Goal: Information Seeking & Learning: Compare options

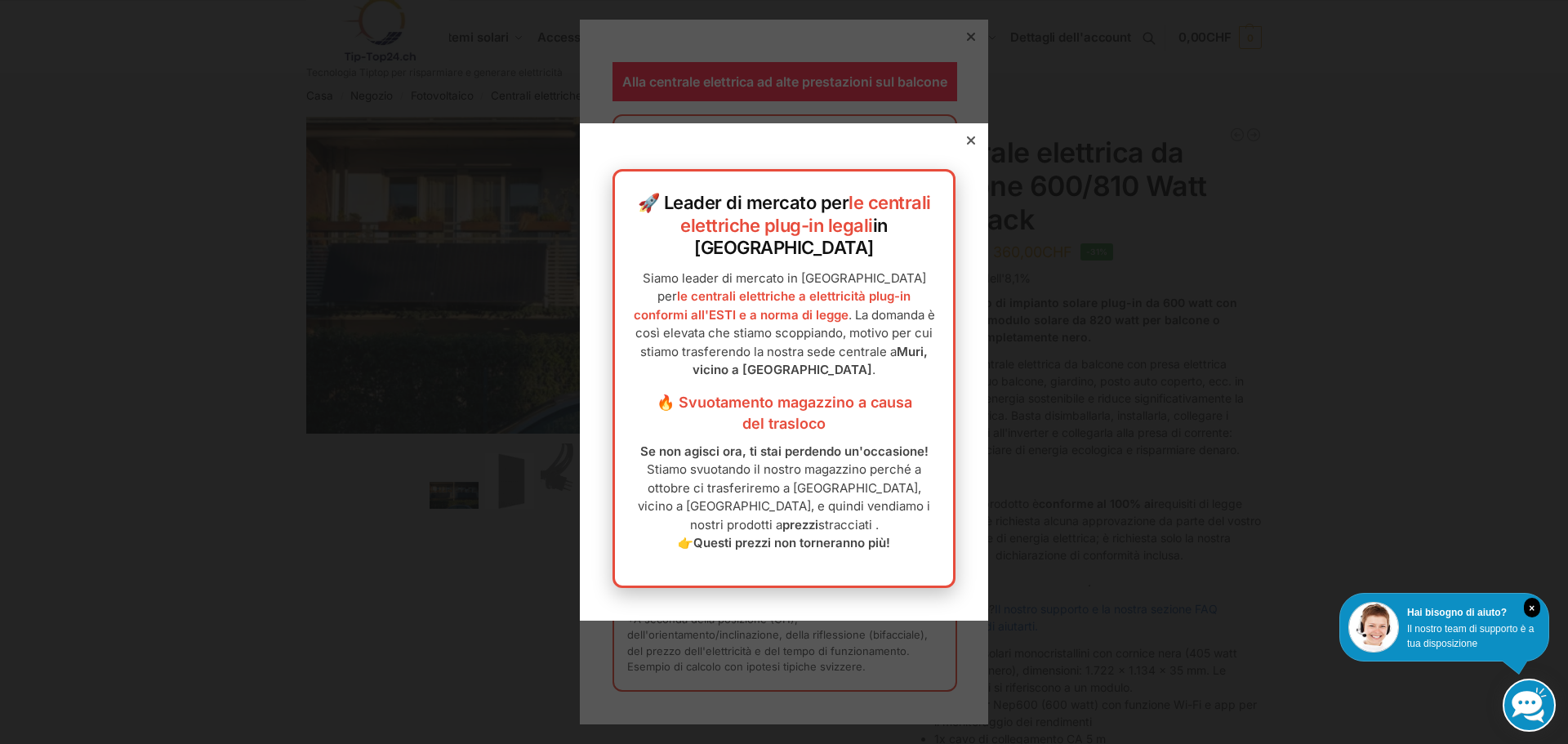
click at [964, 148] on div at bounding box center [971, 141] width 15 height 15
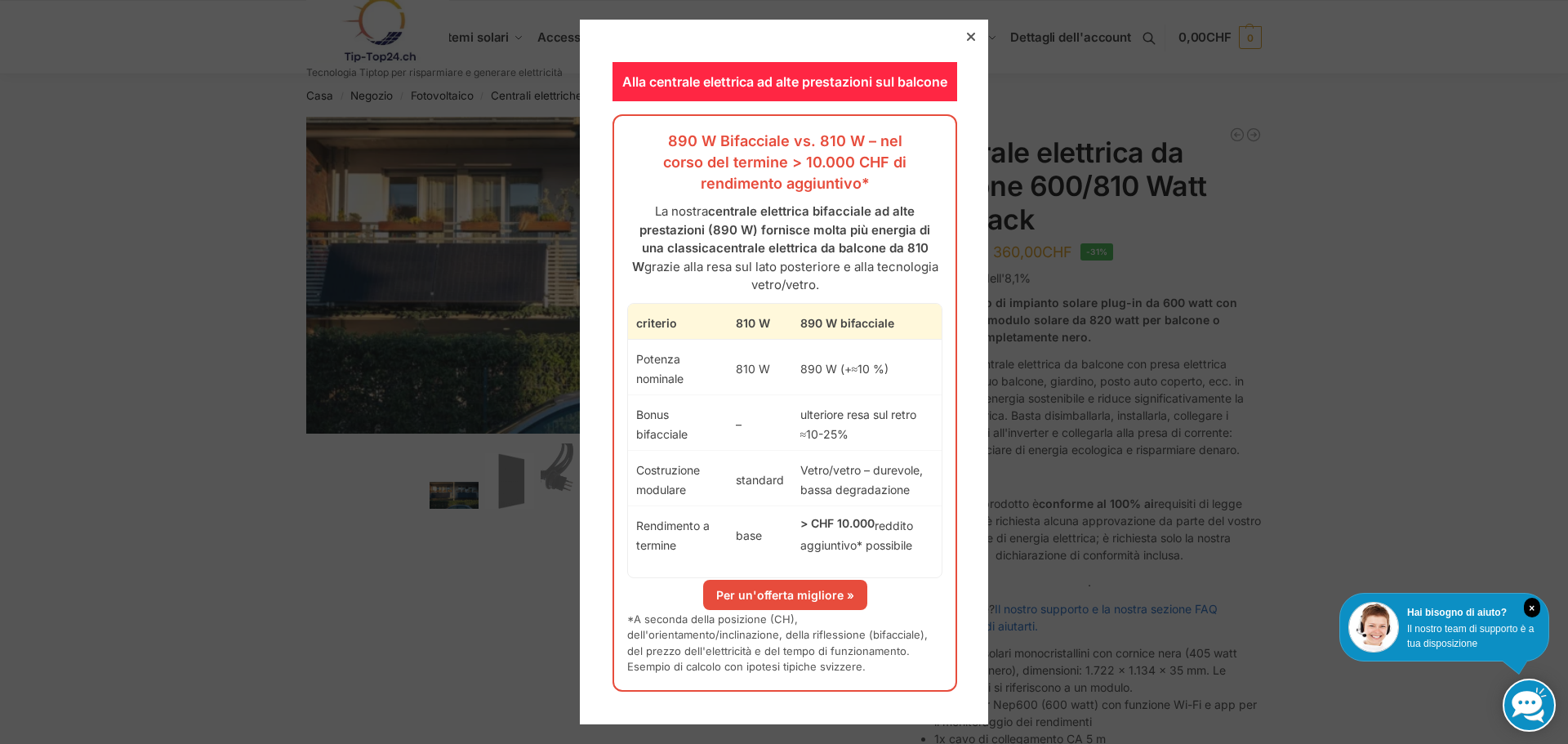
click at [966, 34] on icon at bounding box center [970, 37] width 8 height 8
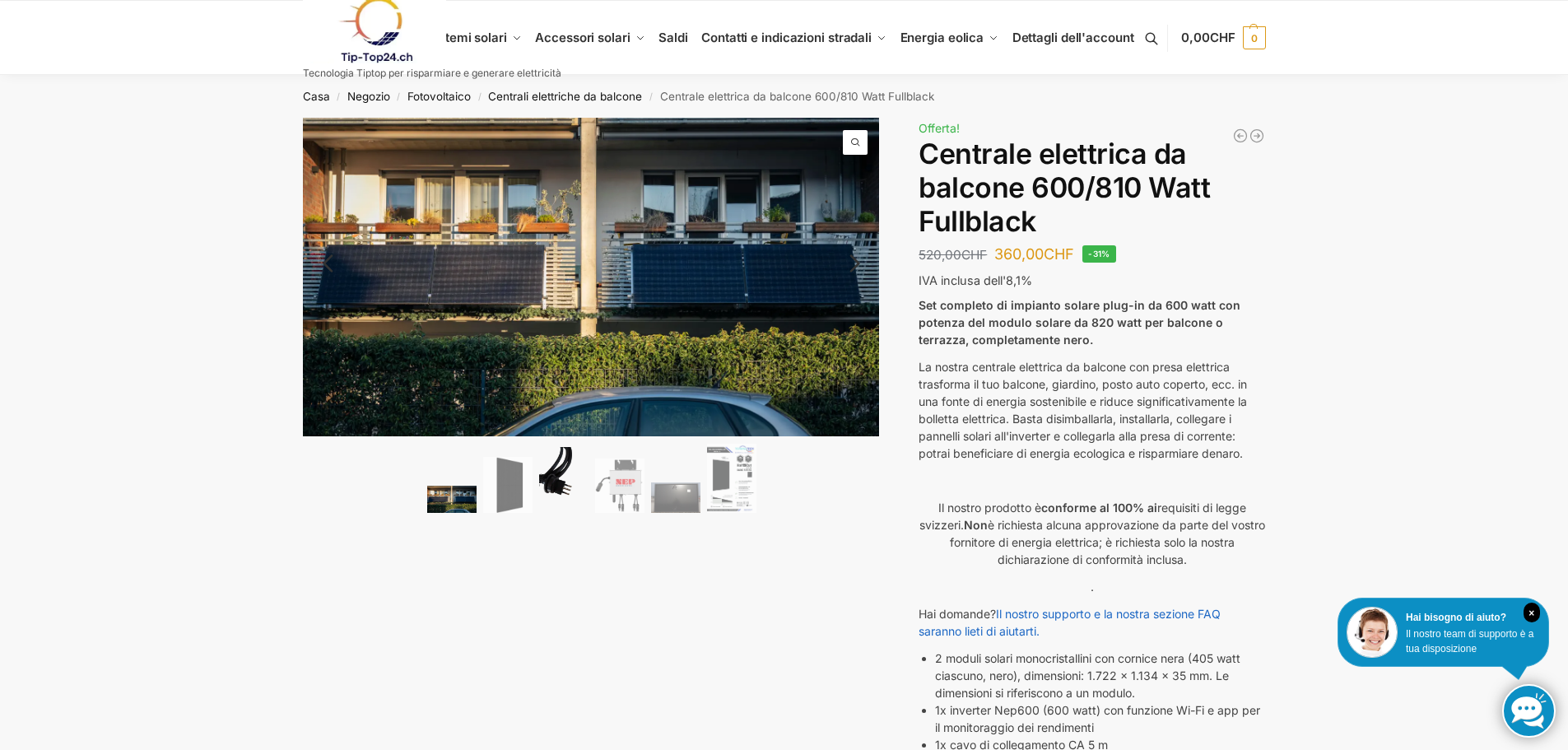
click at [582, 495] on img at bounding box center [563, 480] width 49 height 66
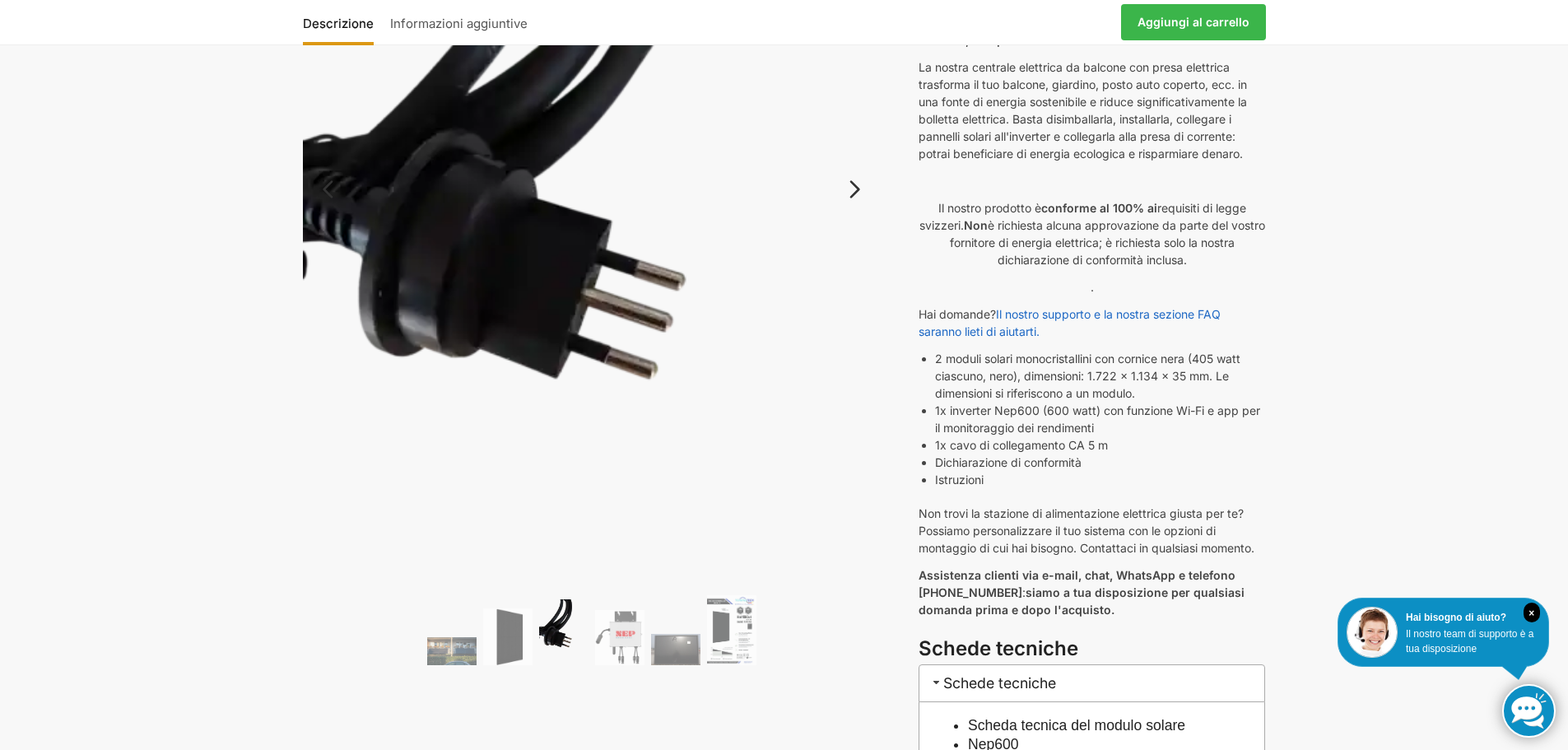
scroll to position [330, 0]
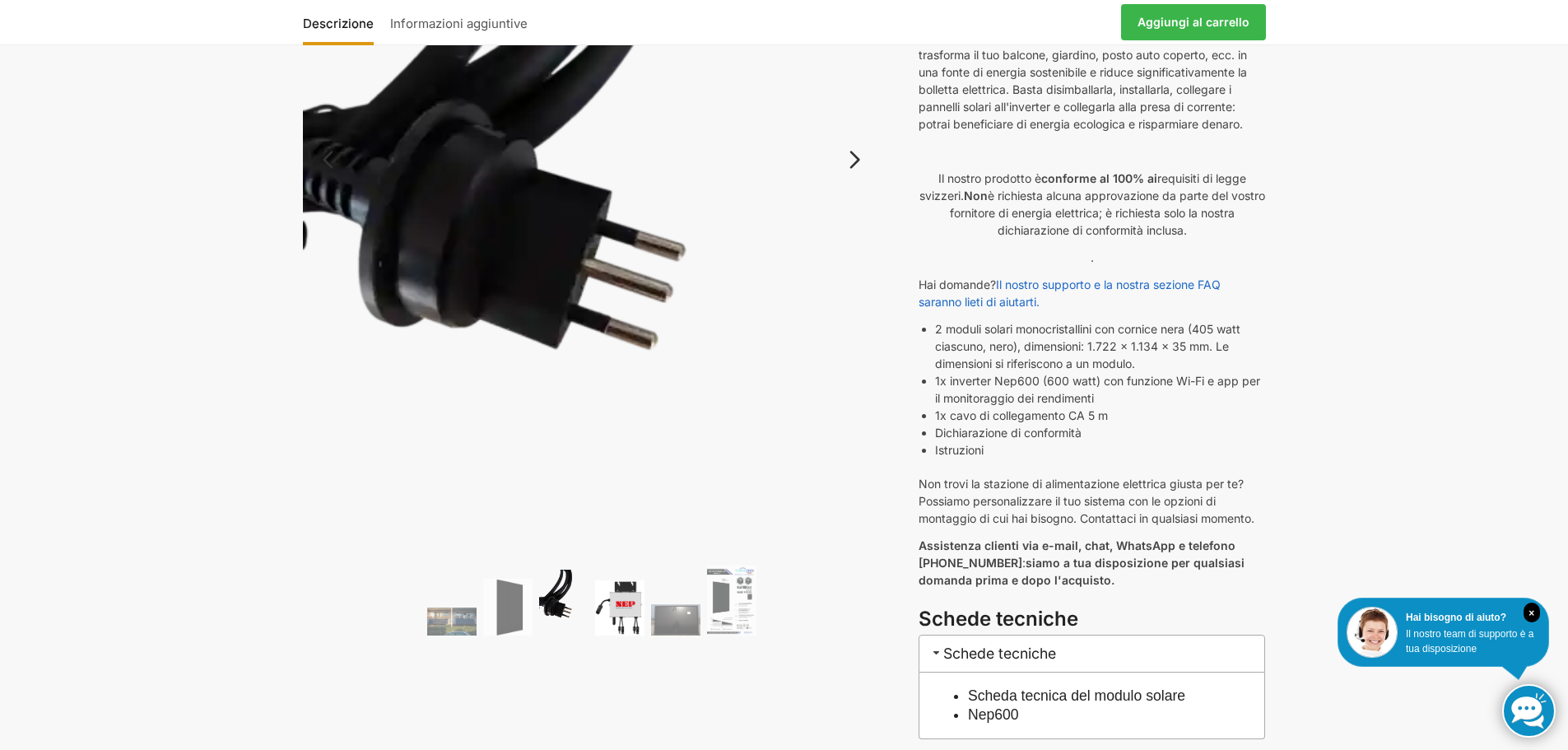
click at [630, 605] on img at bounding box center [620, 608] width 49 height 56
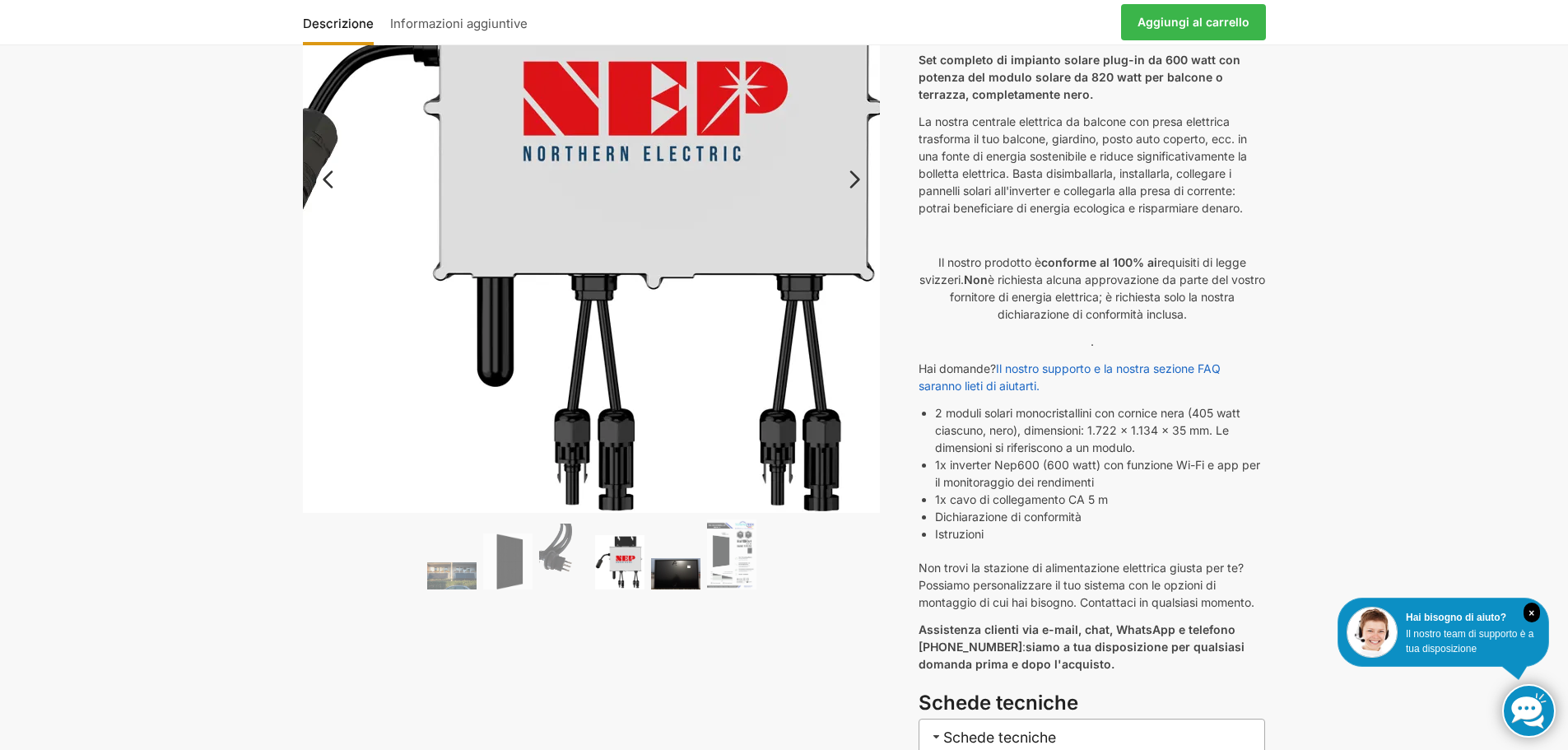
scroll to position [247, 0]
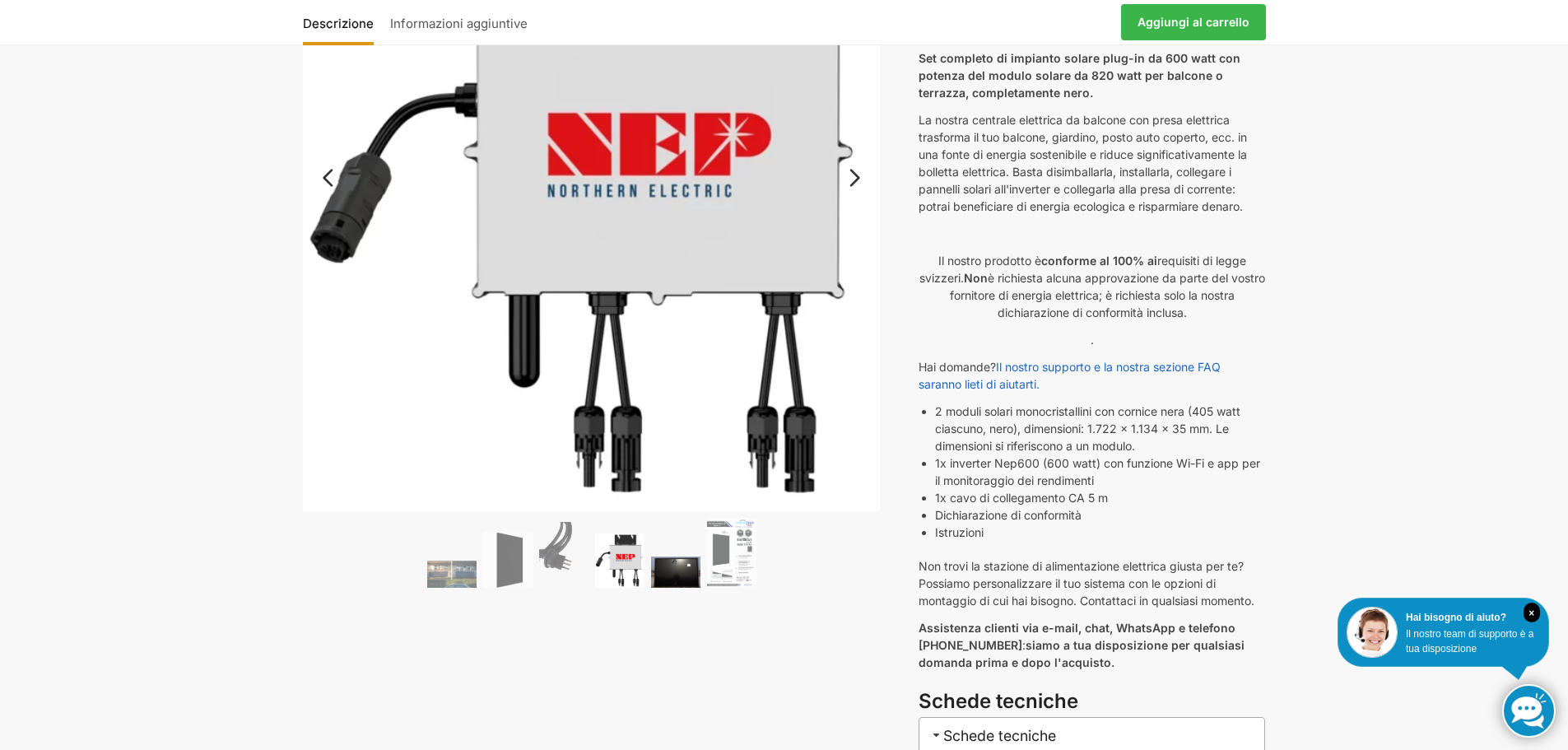
click at [674, 571] on img at bounding box center [675, 572] width 49 height 31
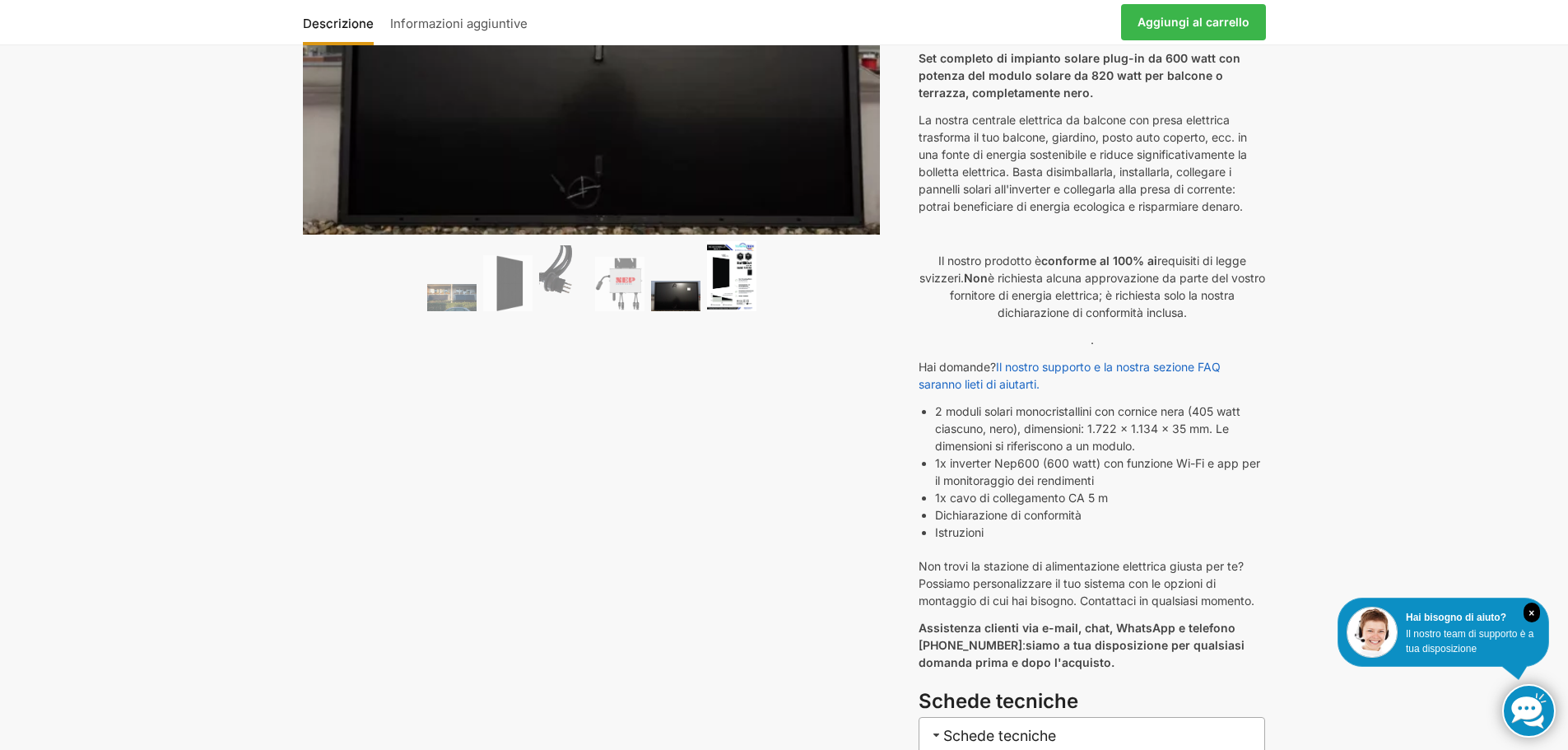
click at [724, 282] on img at bounding box center [732, 276] width 49 height 70
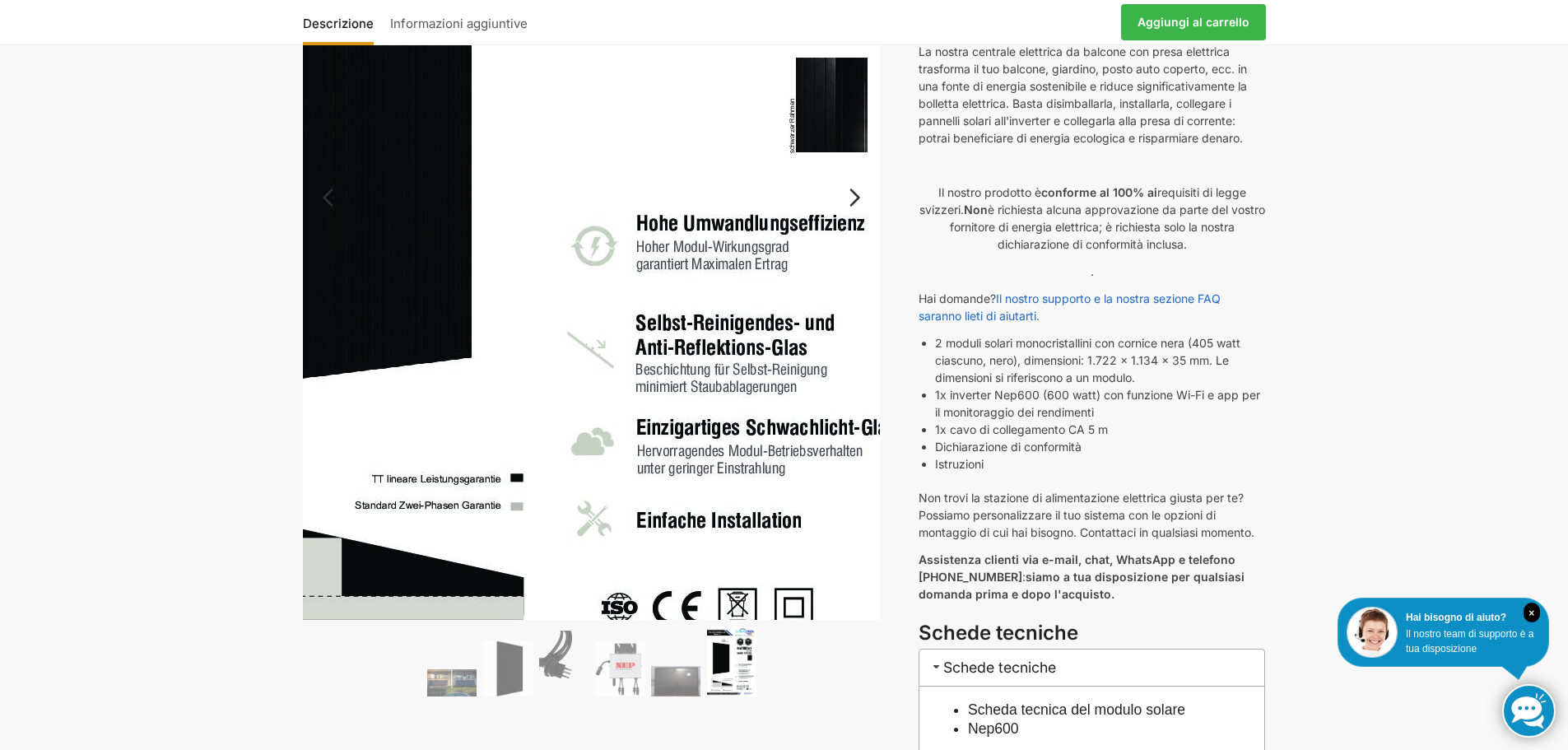
scroll to position [330, 0]
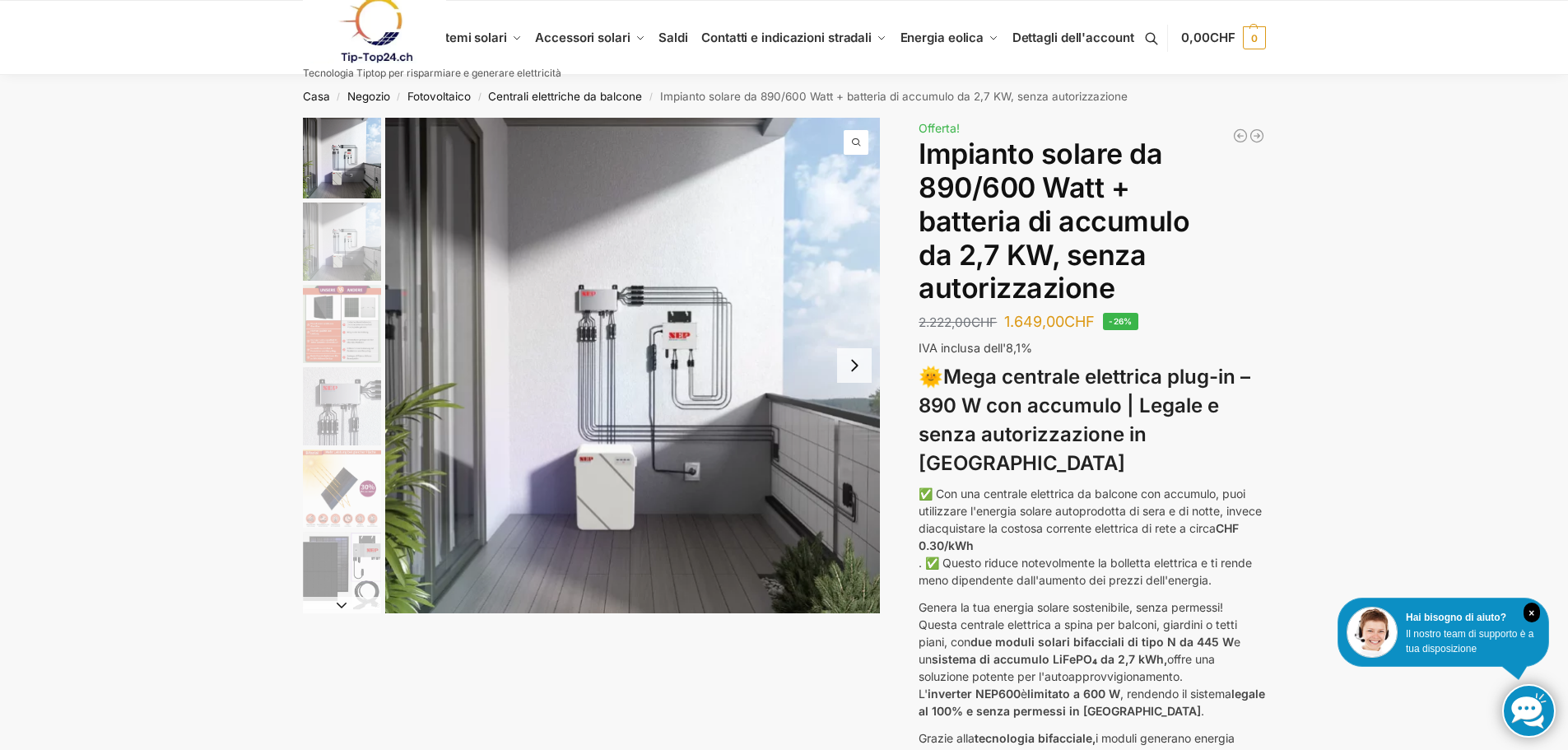
click at [383, 44] on img at bounding box center [375, 30] width 144 height 67
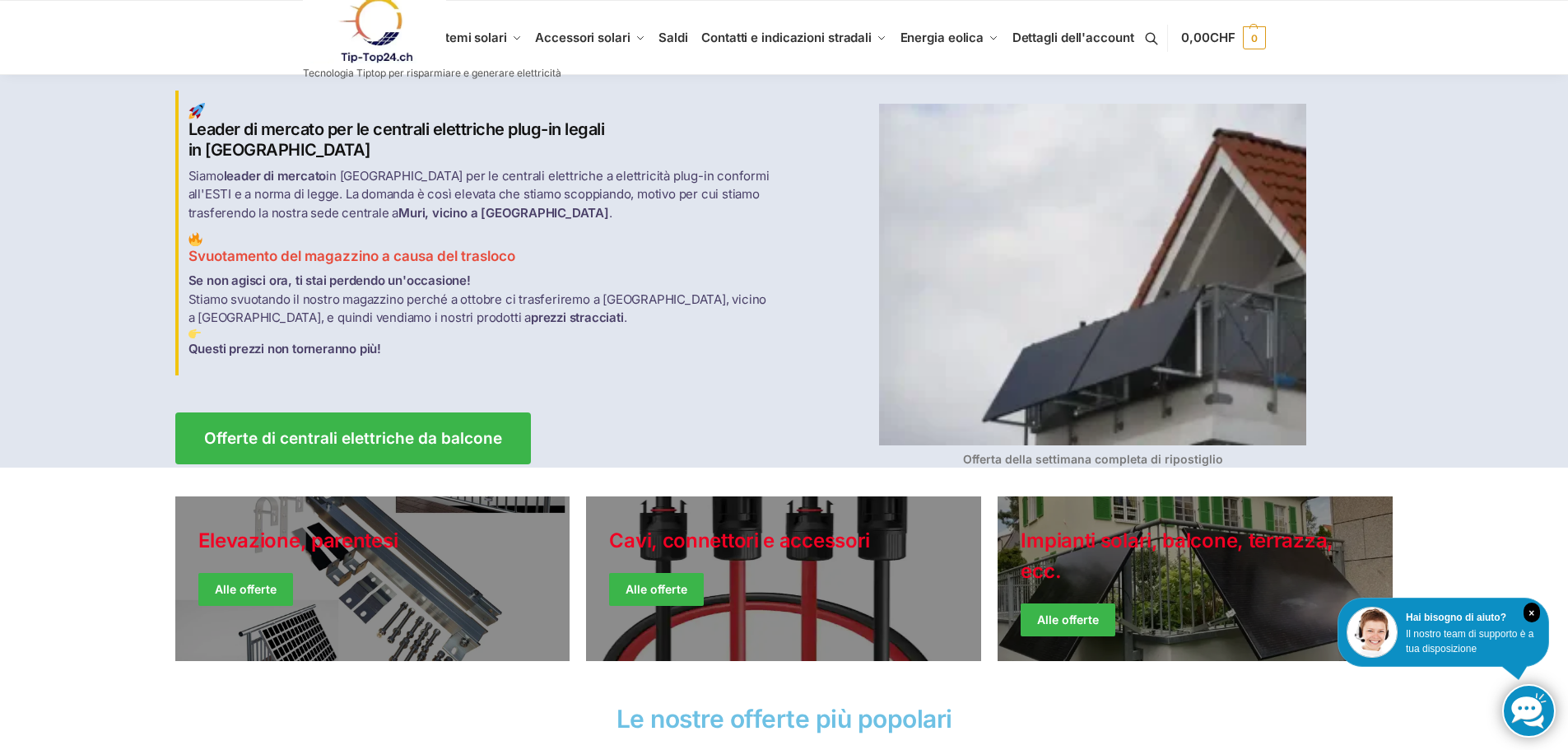
click at [506, 37] on link at bounding box center [432, 30] width 258 height 67
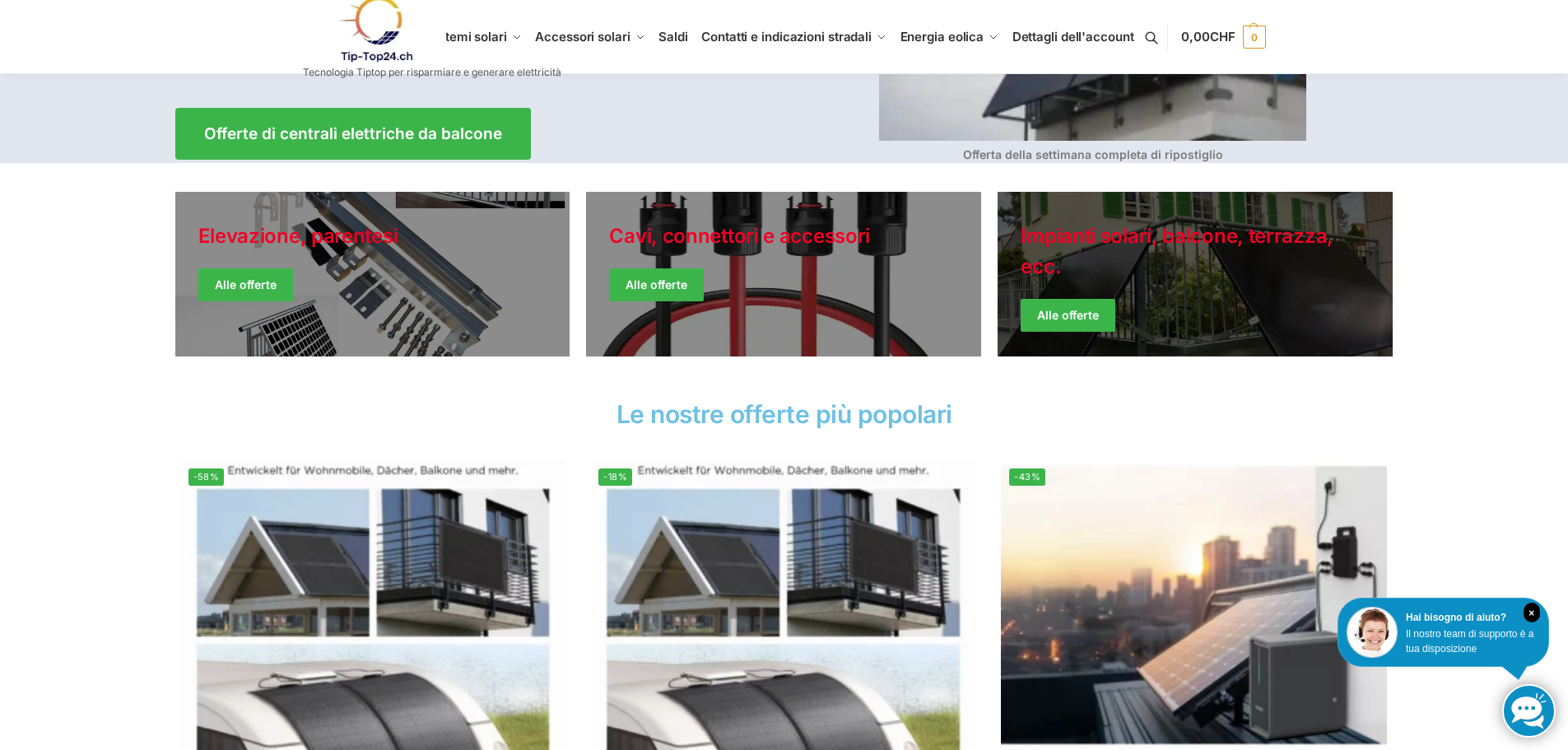
scroll to position [330, 0]
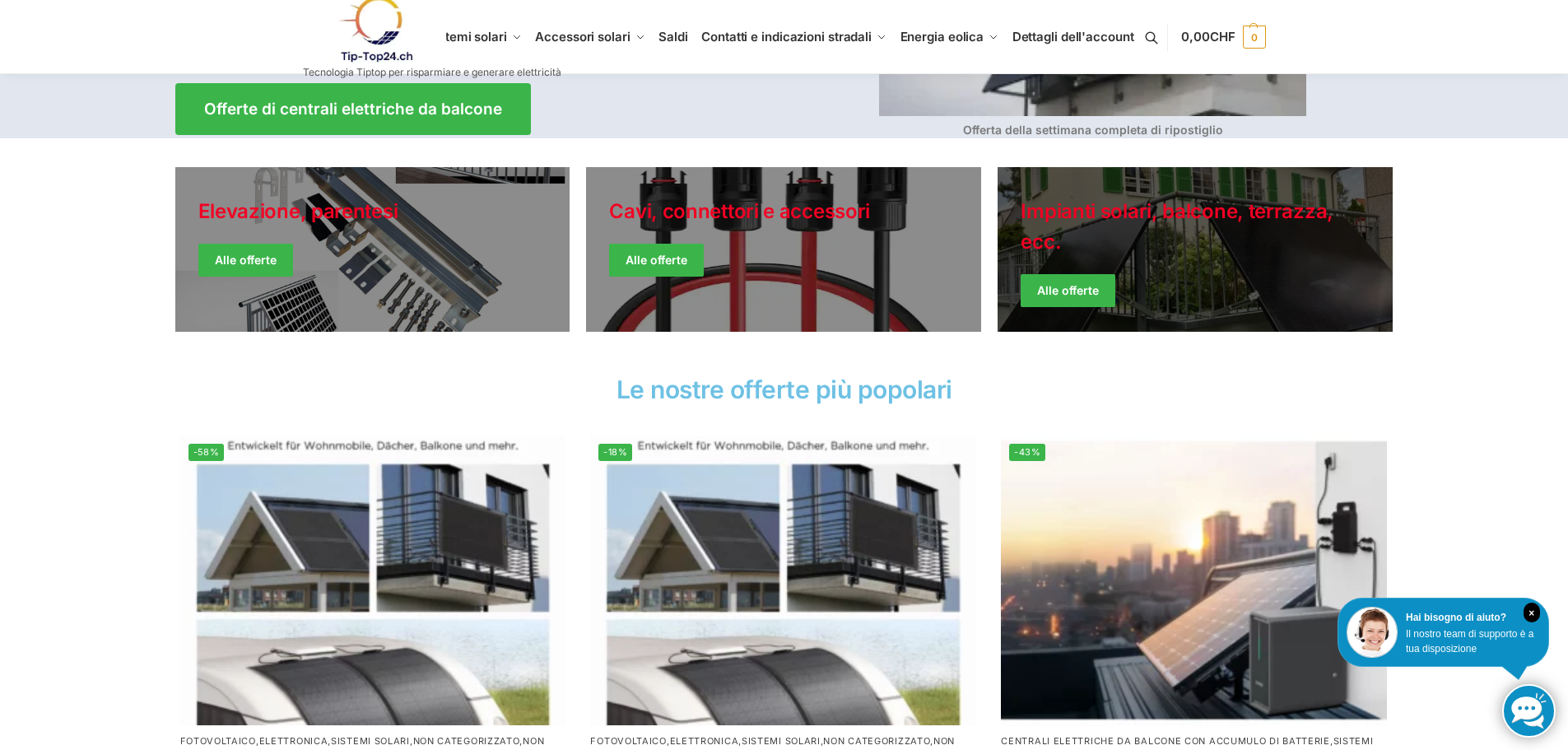
click at [1251, 256] on link "Giacche invernali" at bounding box center [1195, 249] width 395 height 165
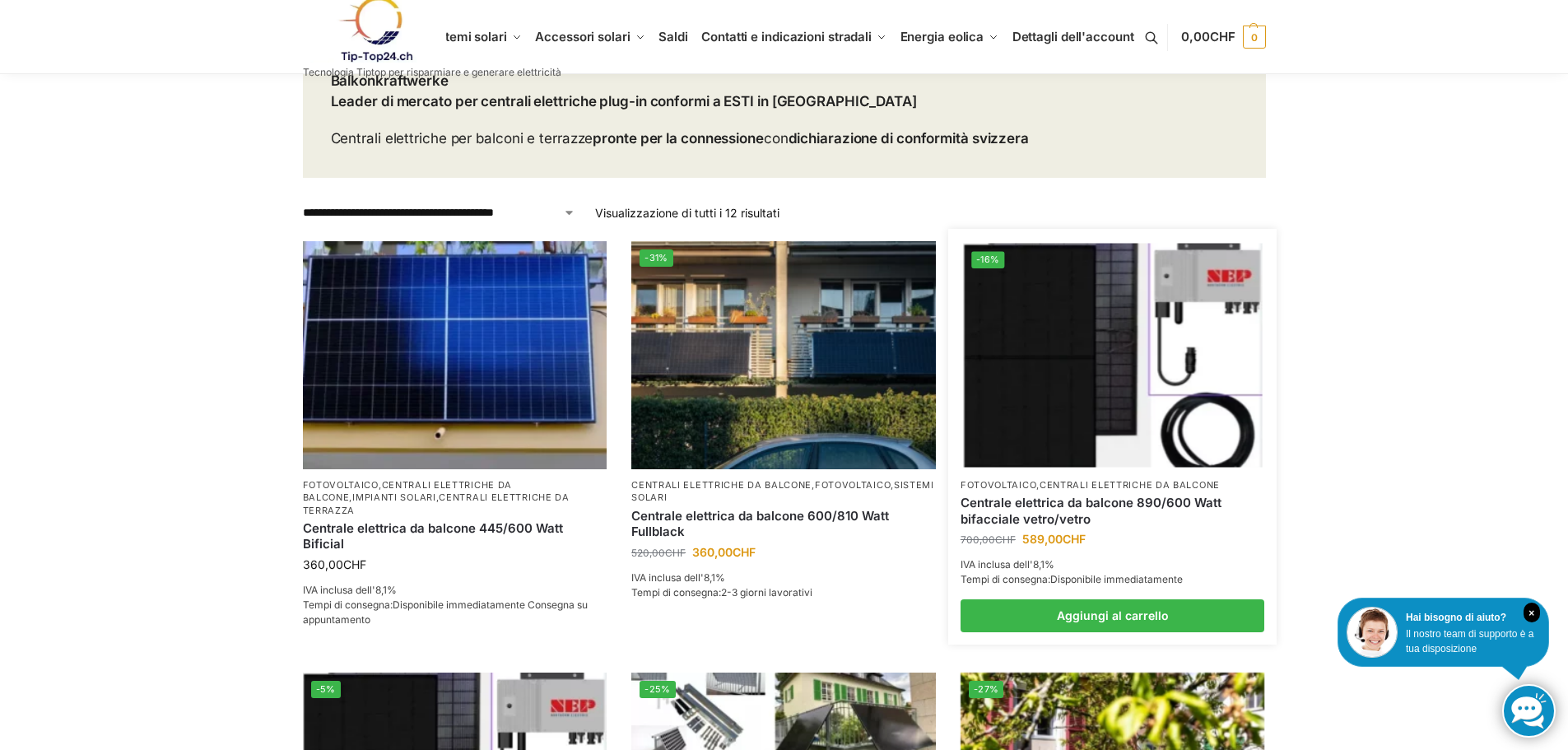
scroll to position [165, 0]
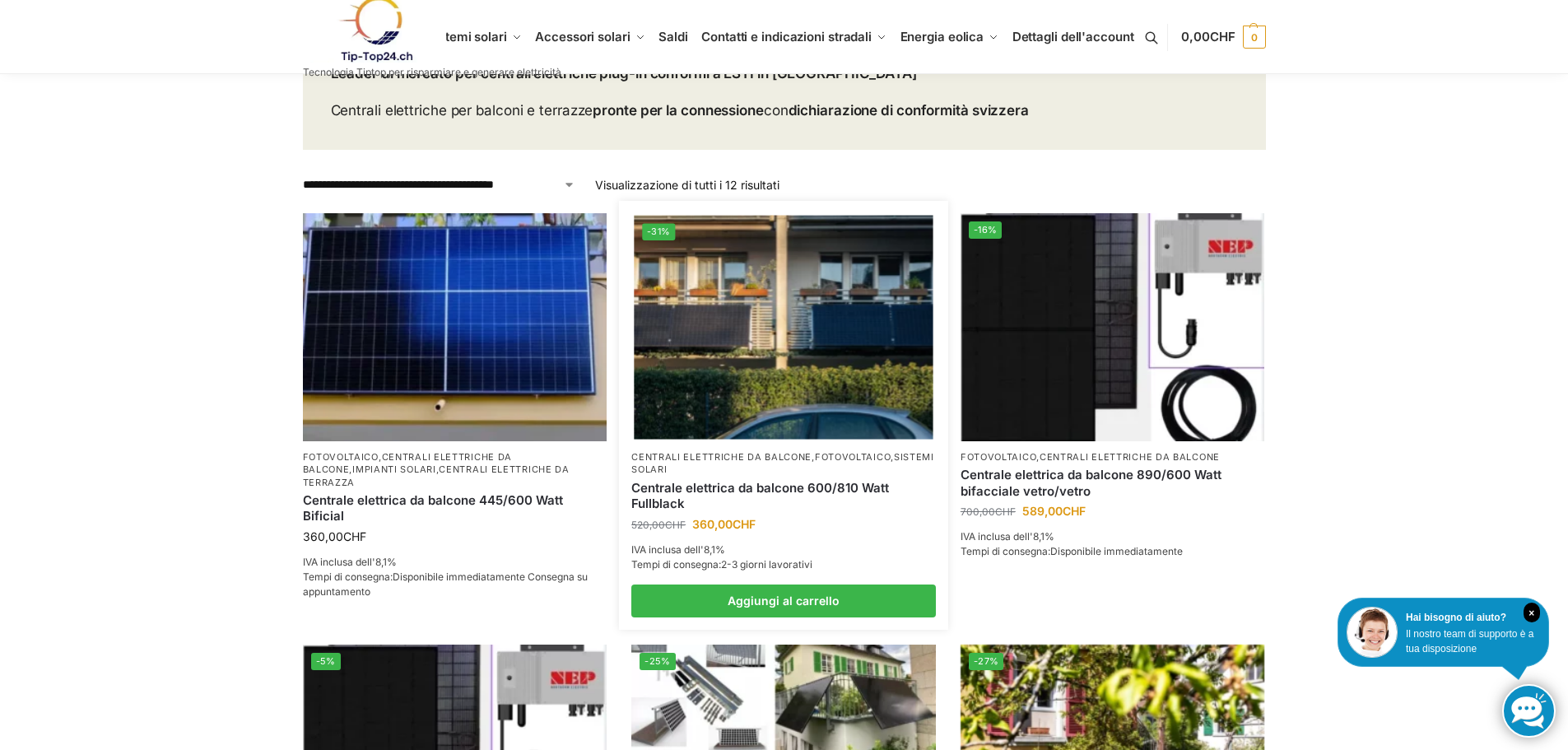
click at [893, 377] on img at bounding box center [783, 327] width 299 height 224
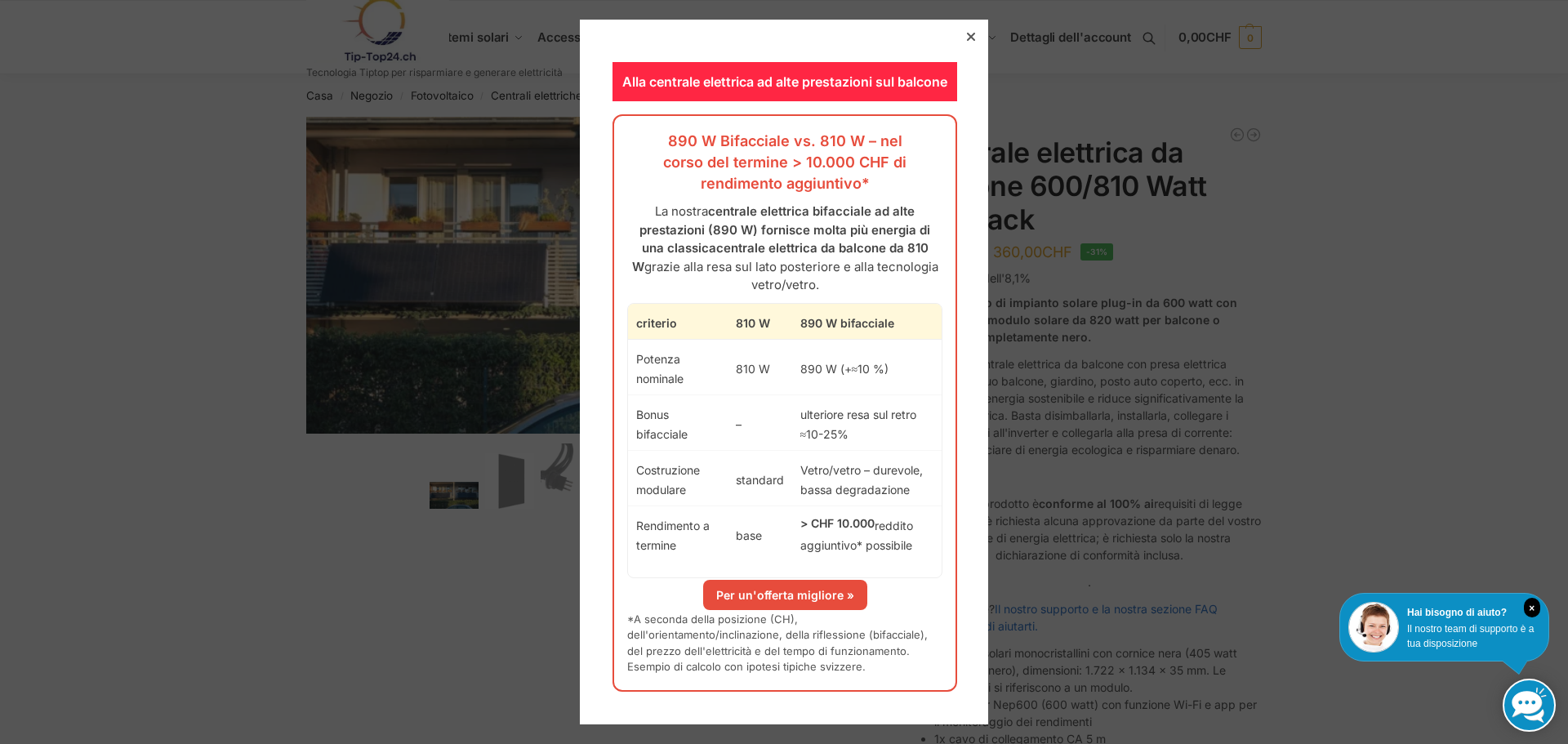
click at [964, 29] on div at bounding box center [971, 37] width 15 height 15
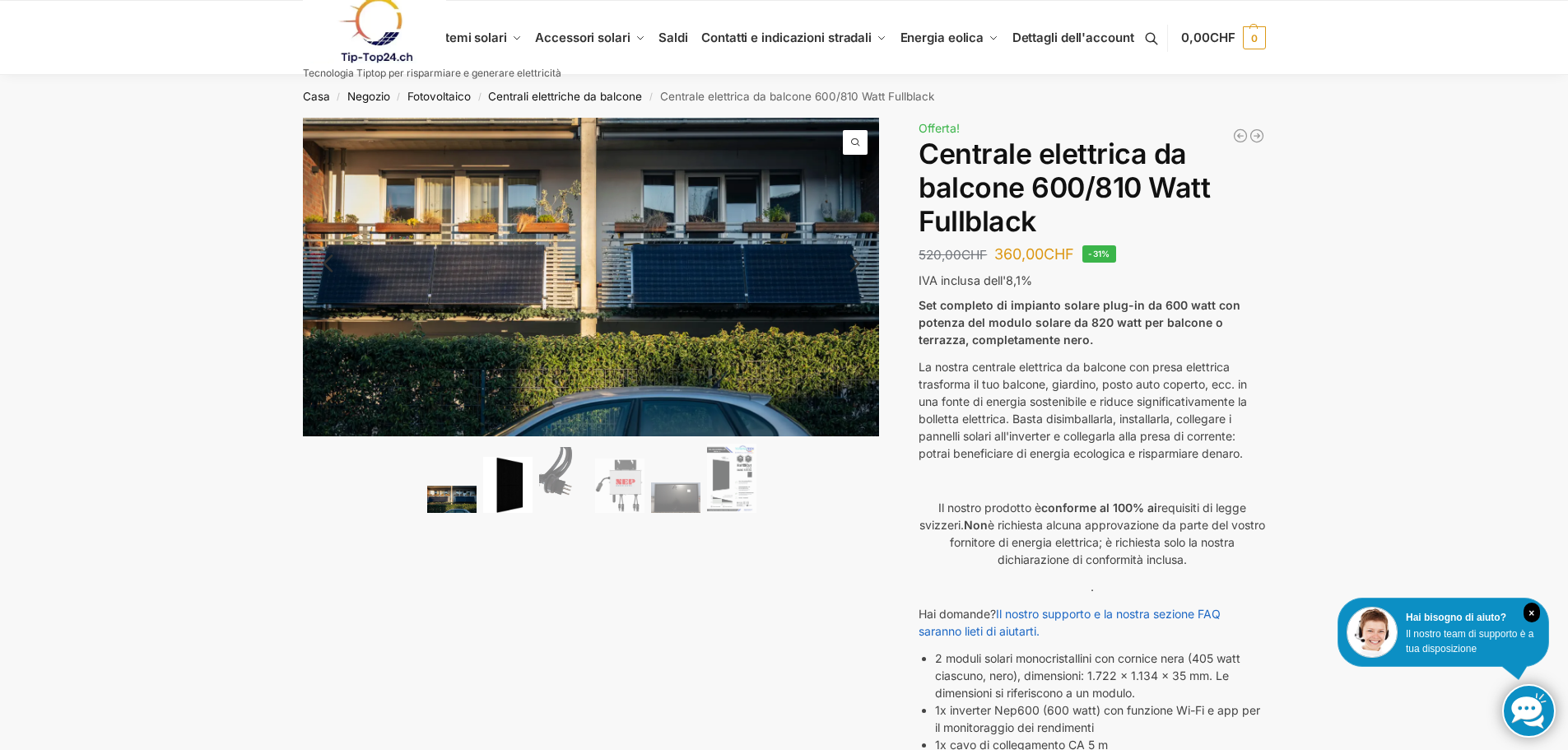
click at [518, 499] on img at bounding box center [508, 484] width 49 height 56
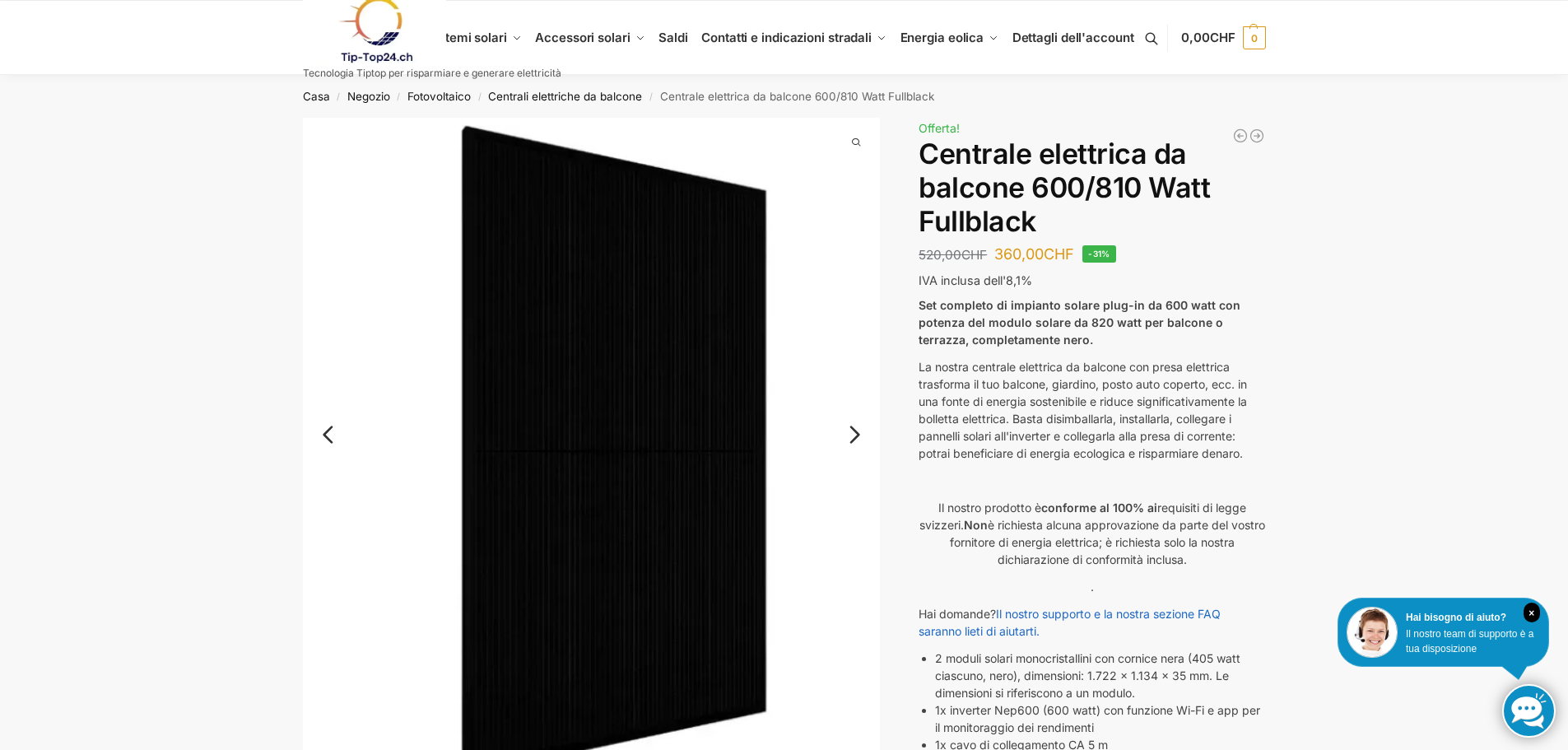
click at [864, 441] on link "Prossimo" at bounding box center [838, 443] width 84 height 17
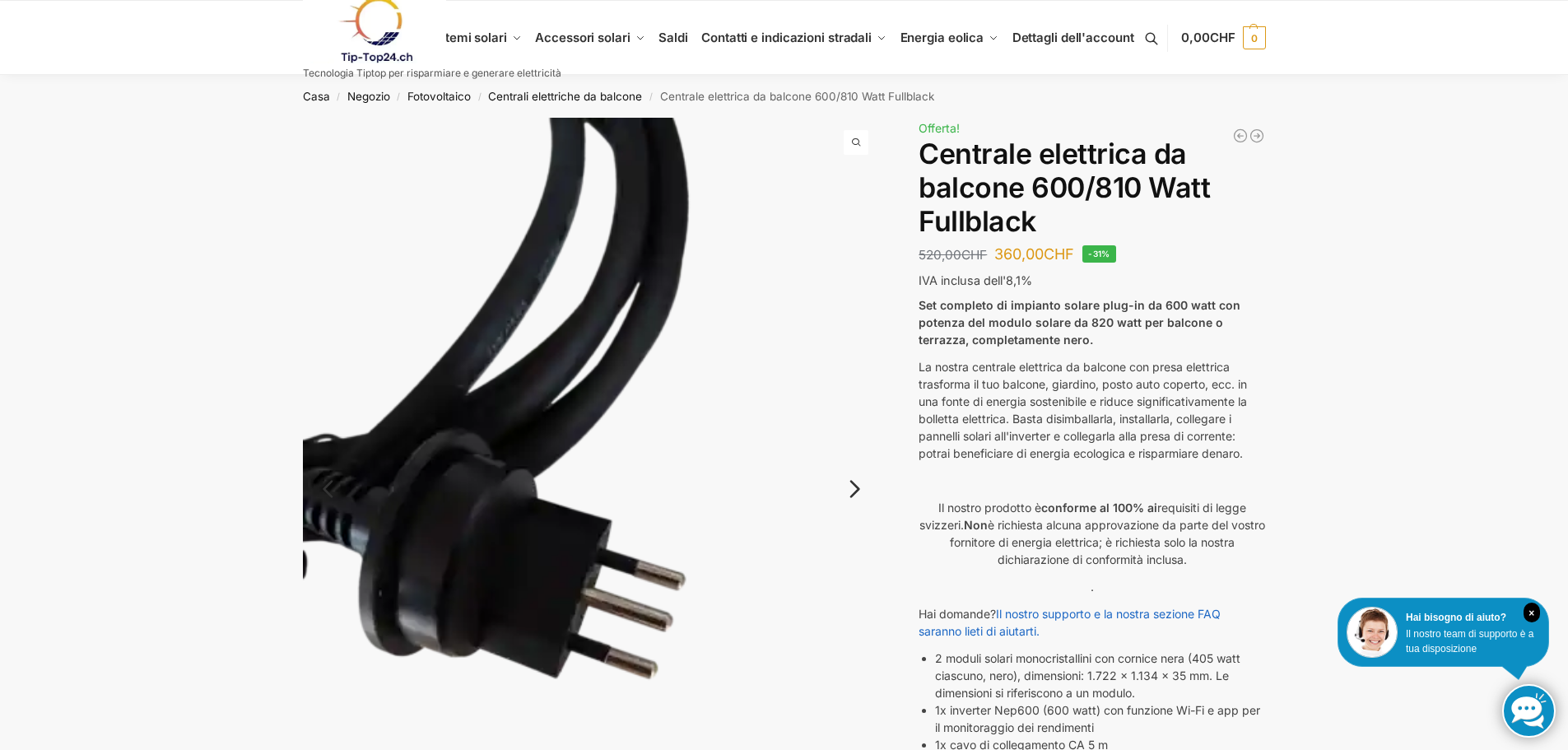
click at [864, 440] on img at bounding box center [592, 502] width 578 height 769
click at [859, 489] on link "Prossimo" at bounding box center [838, 497] width 84 height 17
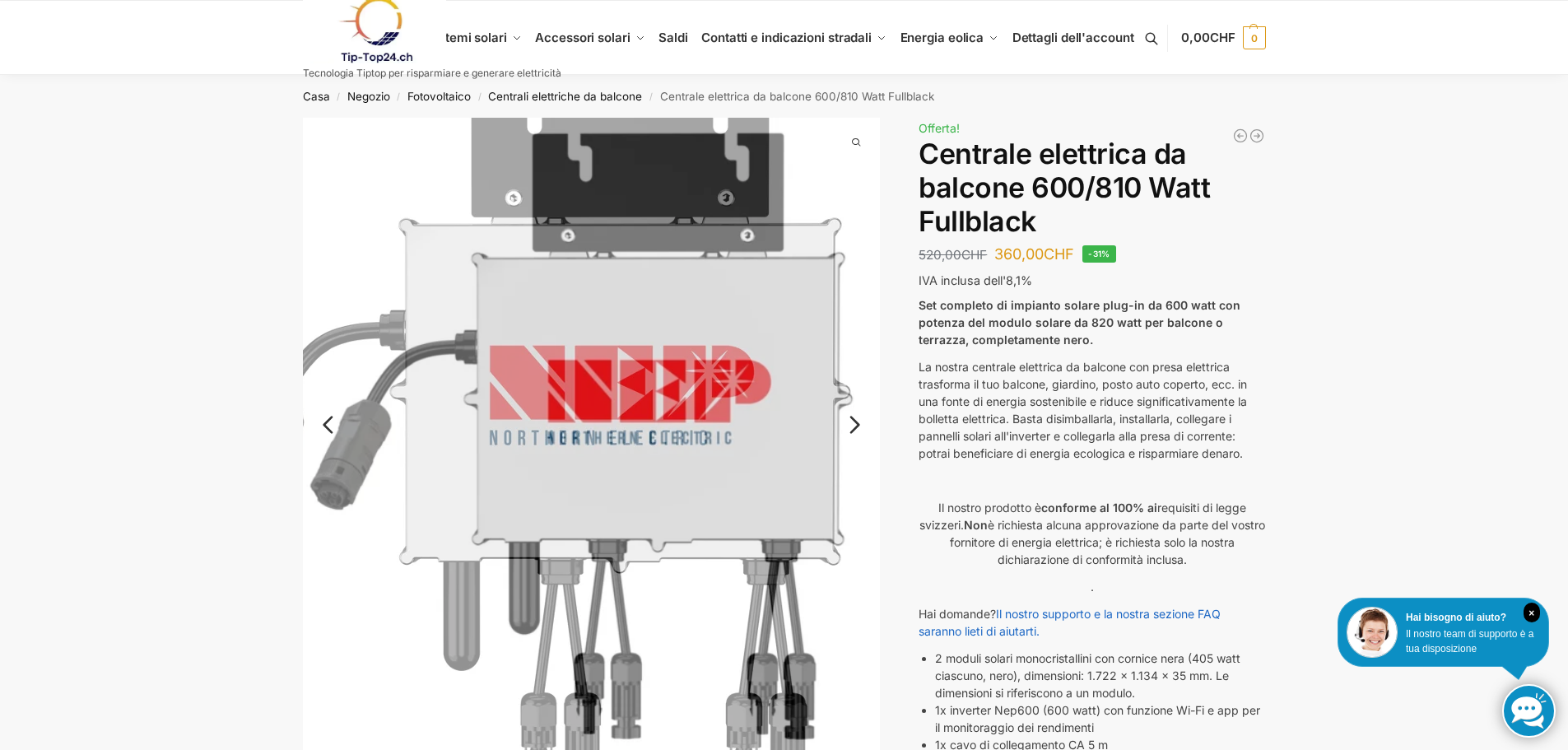
click at [865, 431] on link "Prossimo" at bounding box center [838, 433] width 84 height 17
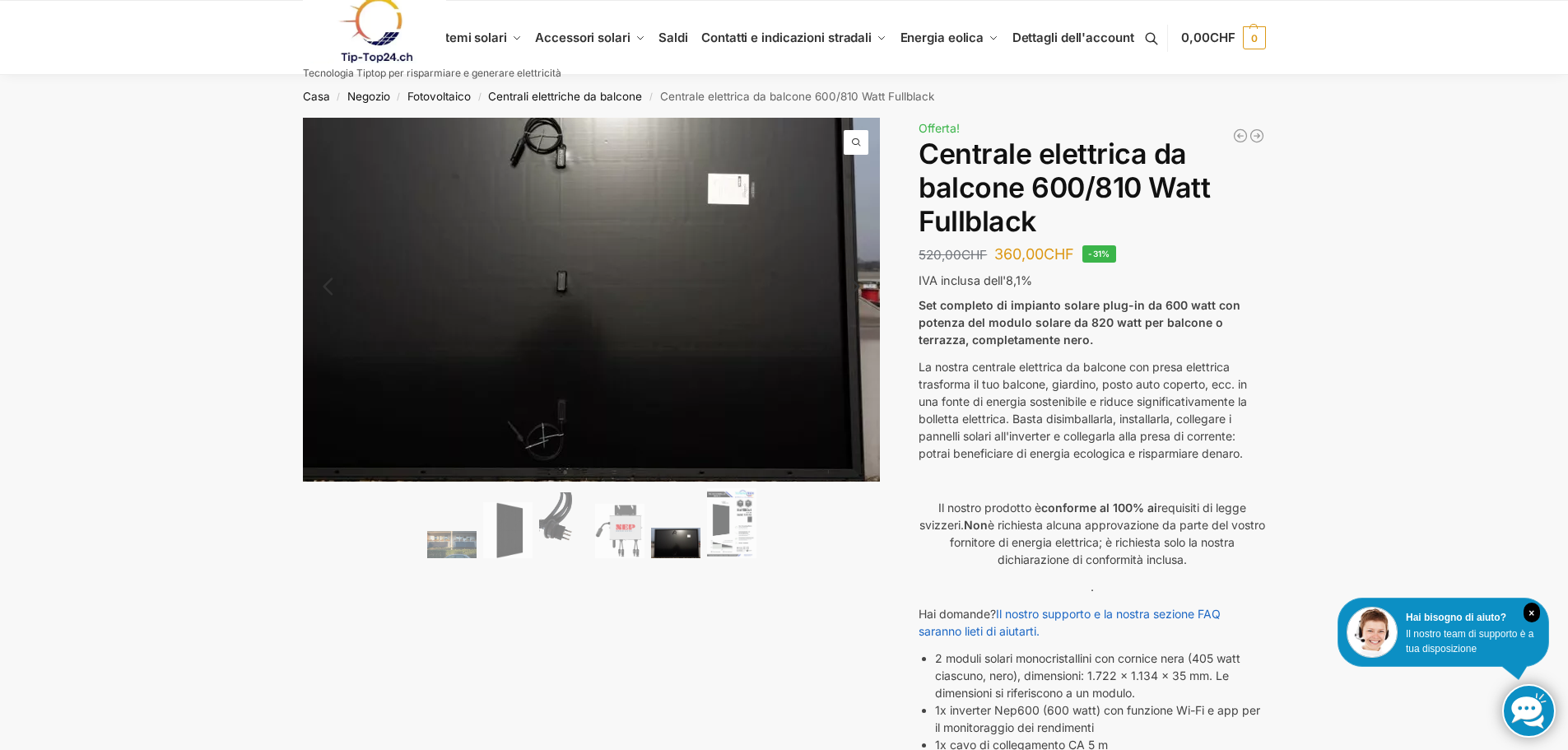
click at [866, 429] on img at bounding box center [554, 282] width 659 height 415
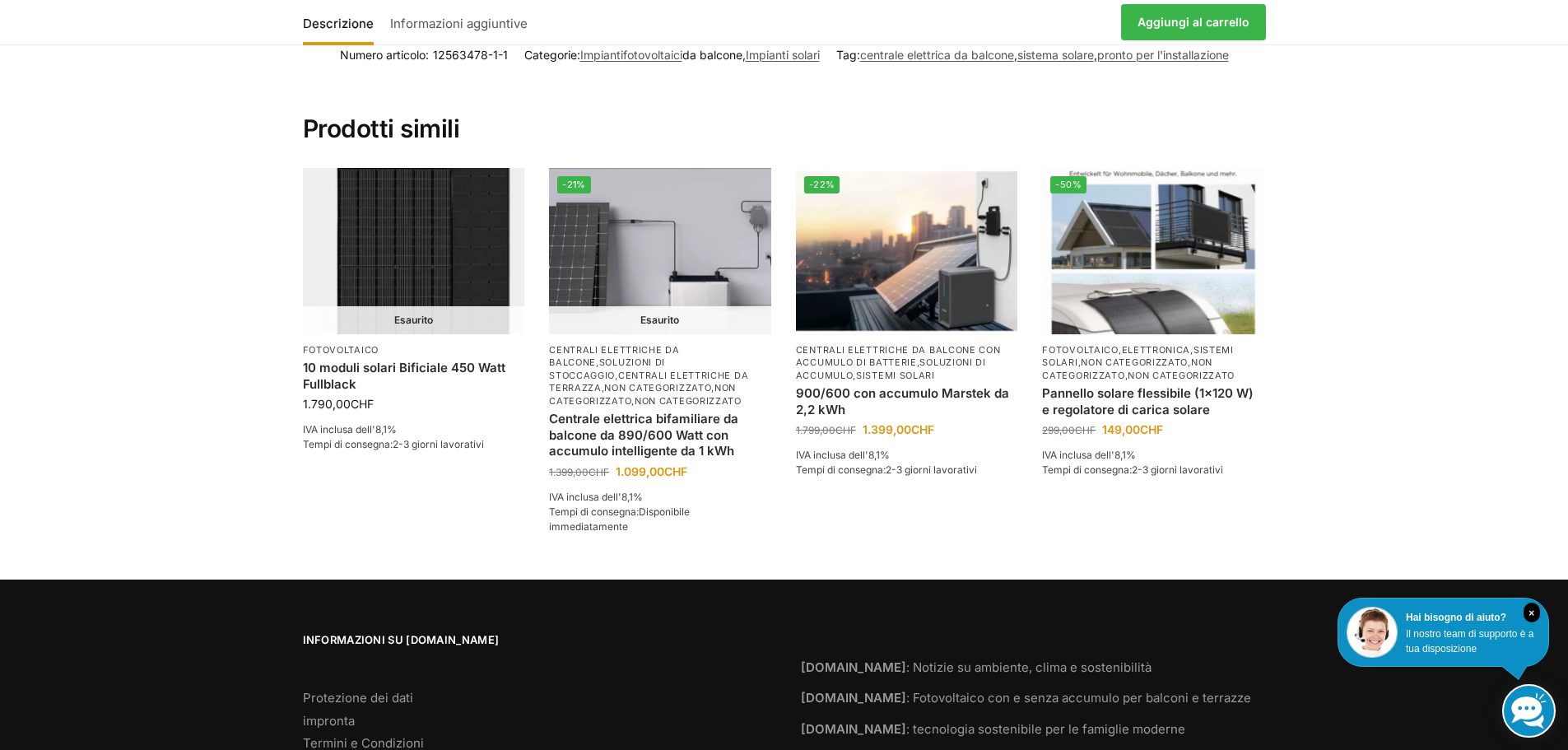
scroll to position [2552, 0]
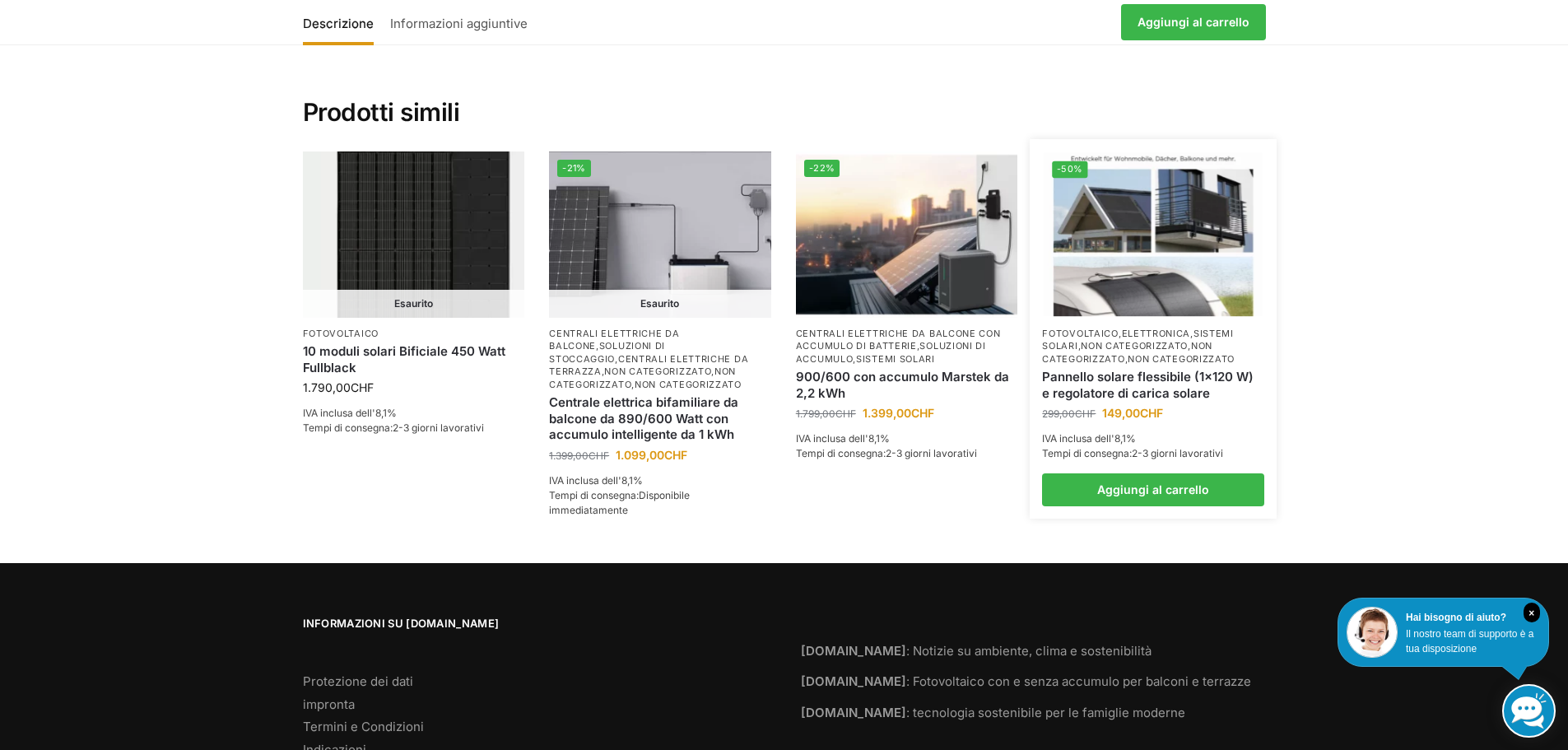
click at [1153, 313] on img at bounding box center [1154, 234] width 219 height 164
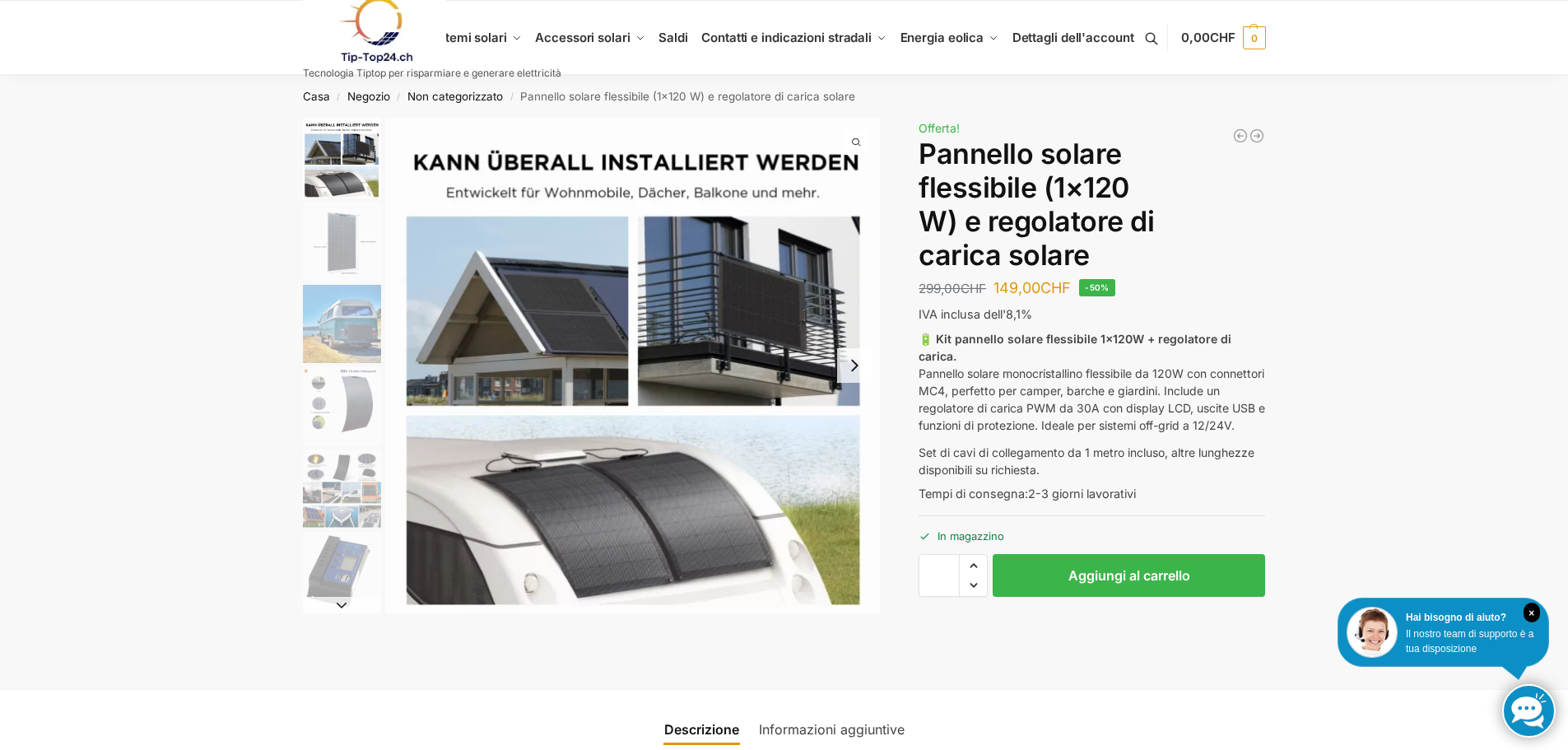
scroll to position [82, 0]
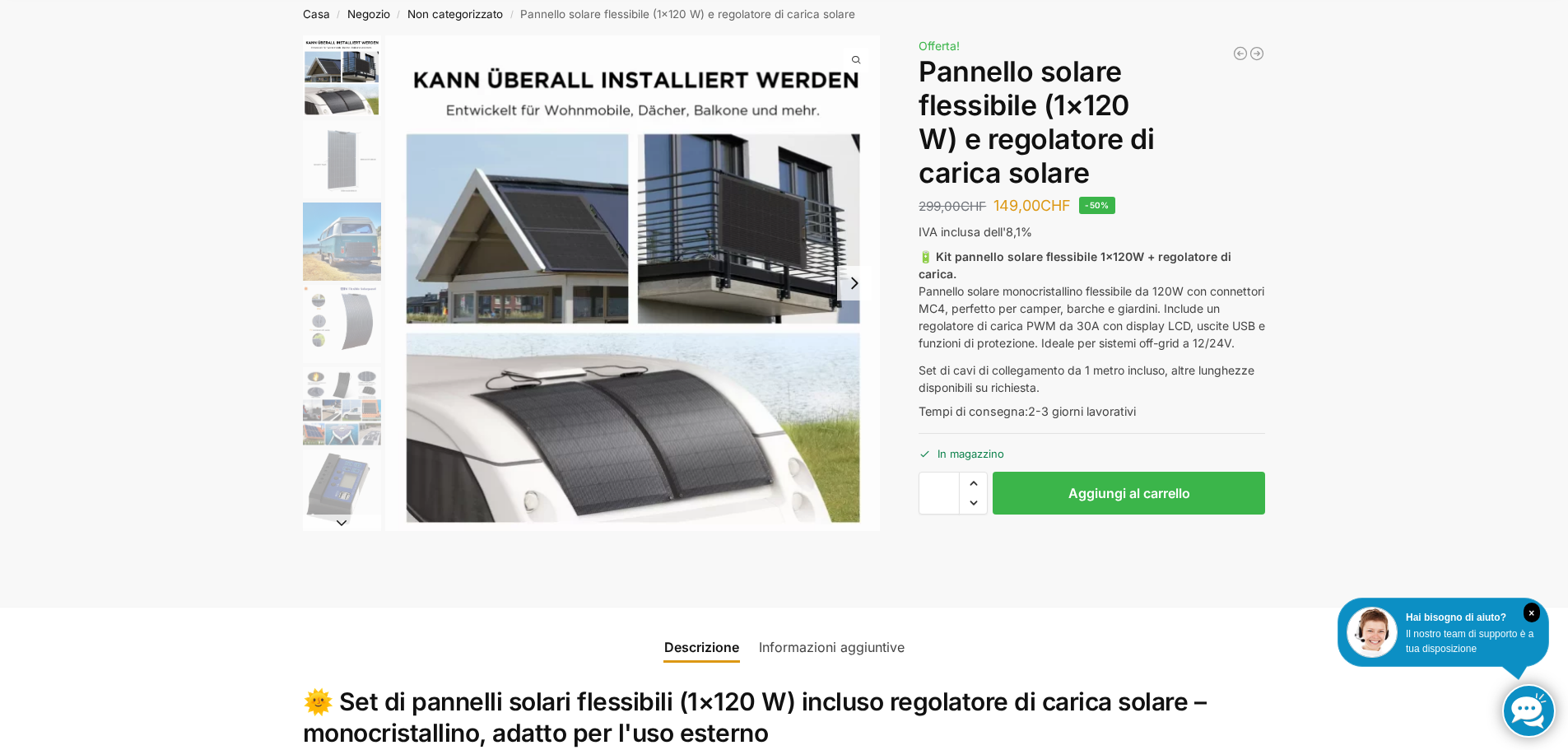
click at [310, 326] on img "4 / 9" at bounding box center [342, 324] width 78 height 78
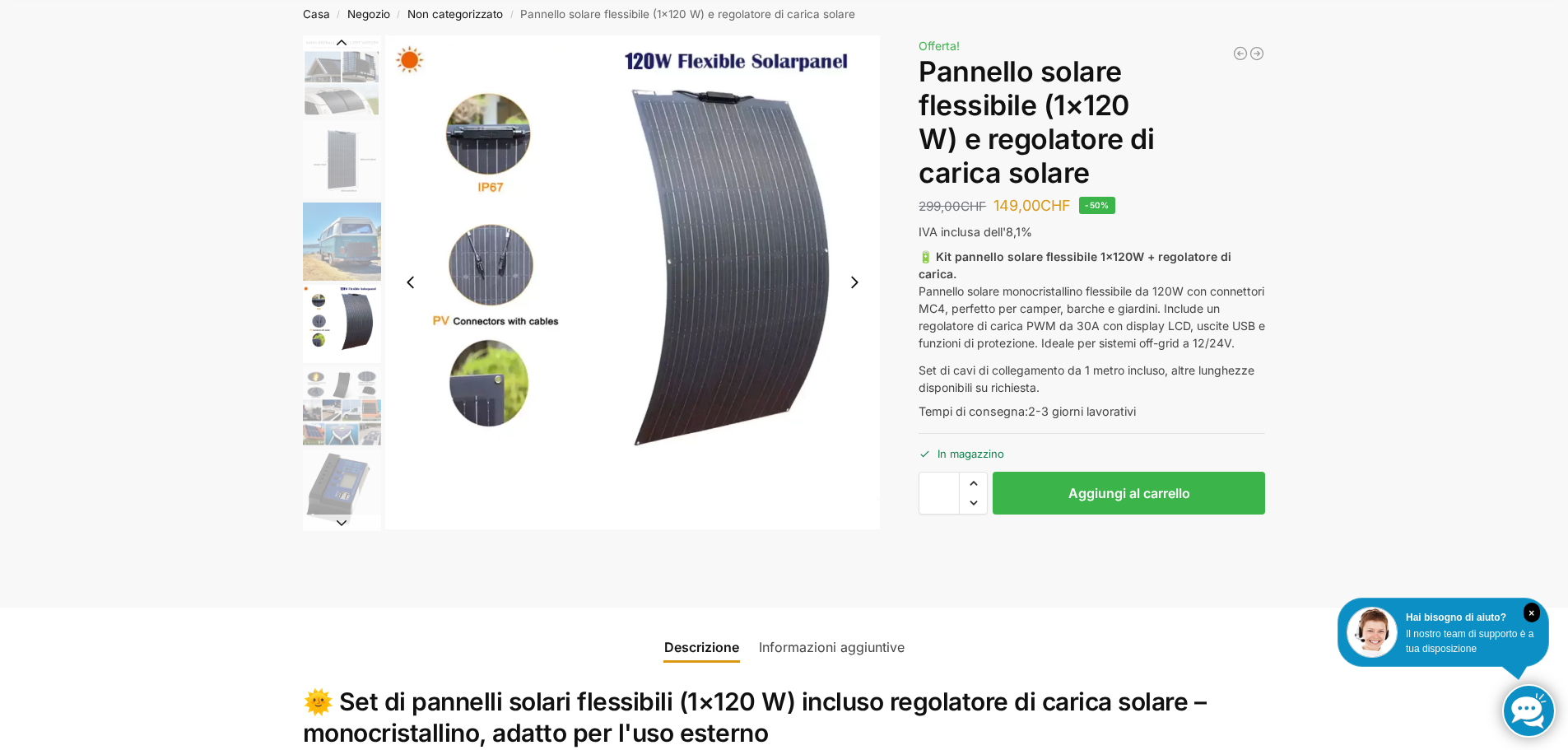
click at [324, 364] on li "4 / 9" at bounding box center [340, 323] width 82 height 82
click at [329, 373] on img "5 / 9" at bounding box center [342, 406] width 78 height 78
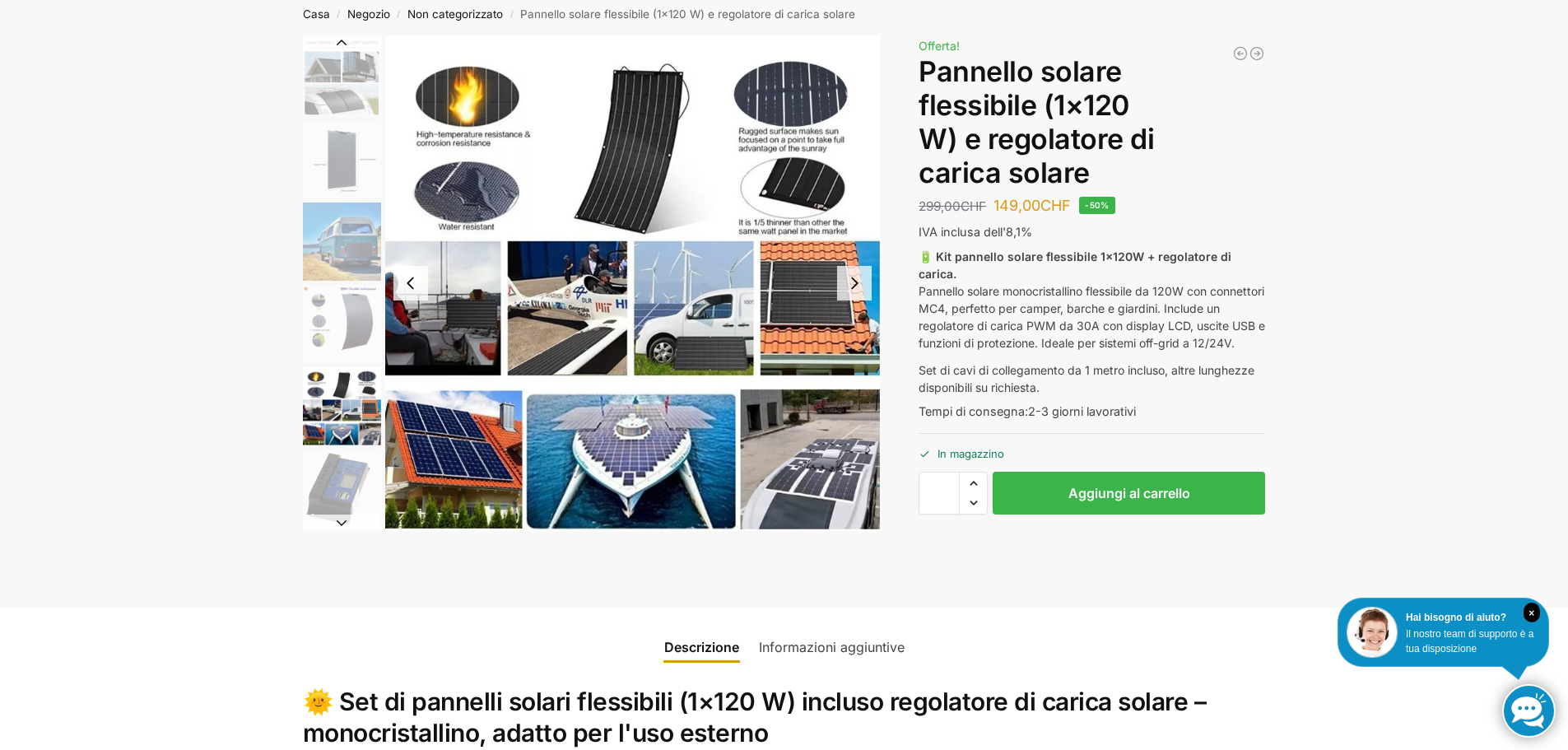
click at [335, 419] on img "5 / 9" at bounding box center [342, 406] width 78 height 78
click at [338, 424] on img "5 / 9" at bounding box center [342, 406] width 78 height 78
click at [341, 465] on img "6 / 9" at bounding box center [342, 488] width 78 height 78
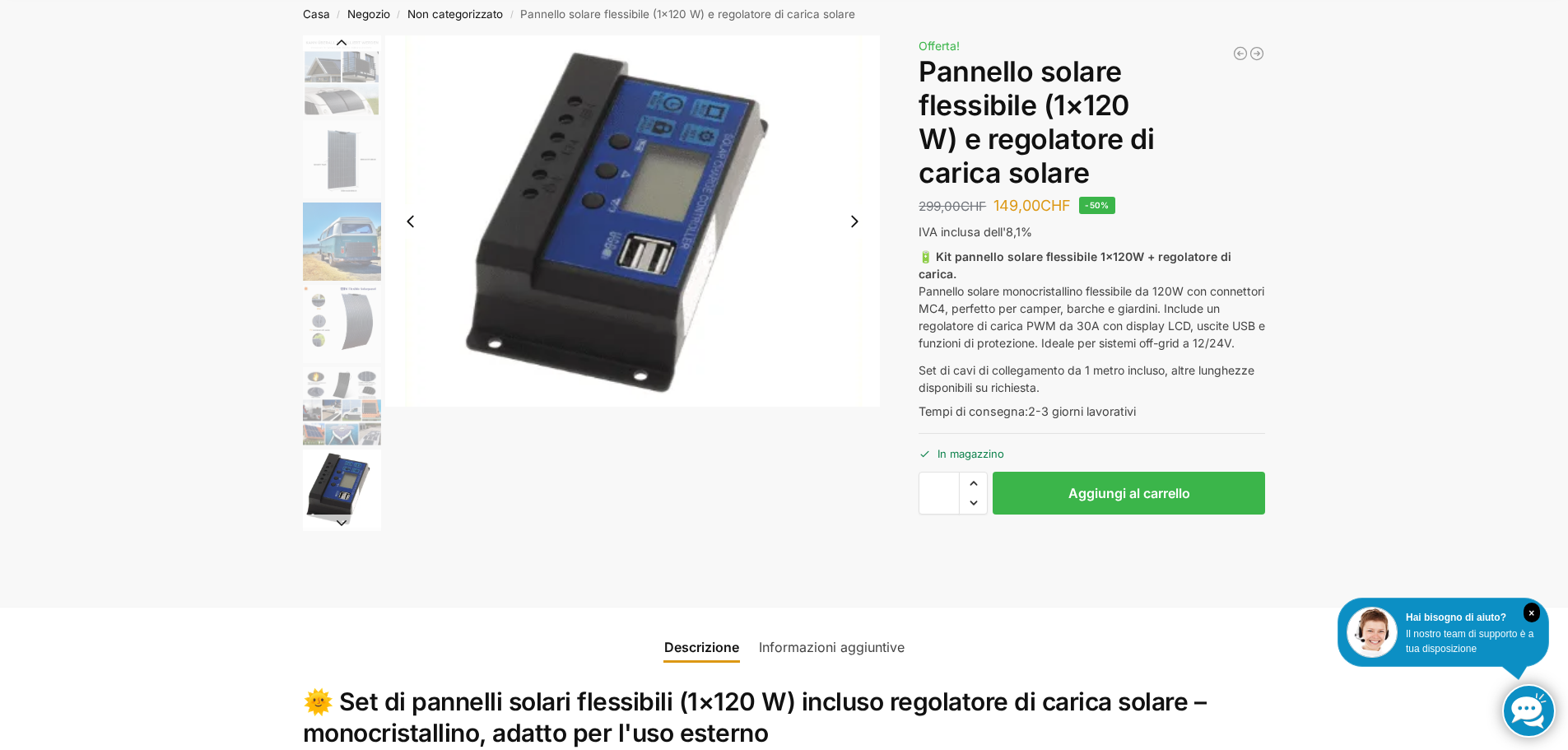
click at [351, 101] on img "1 / 9" at bounding box center [342, 75] width 78 height 81
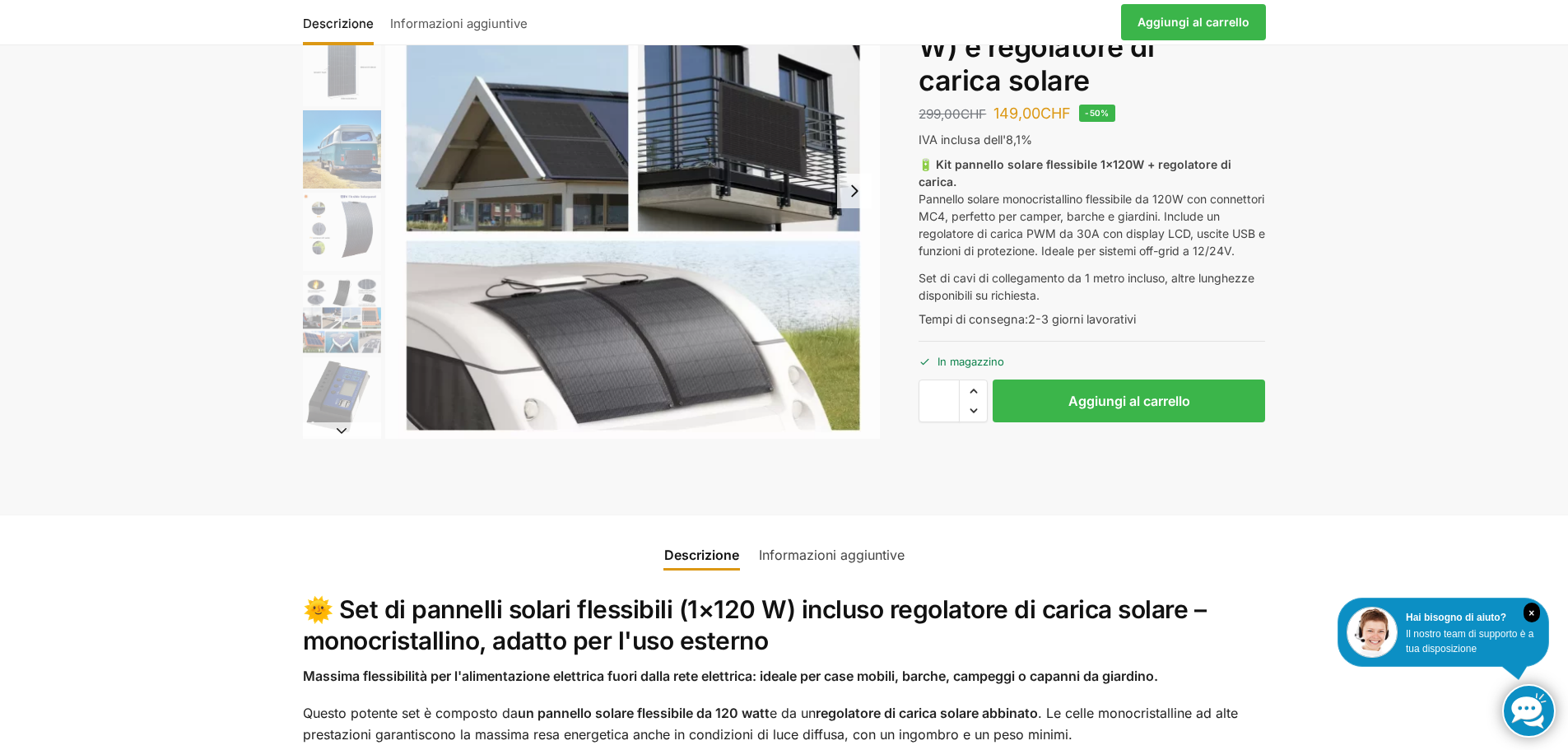
scroll to position [165, 0]
